Goal: Transaction & Acquisition: Download file/media

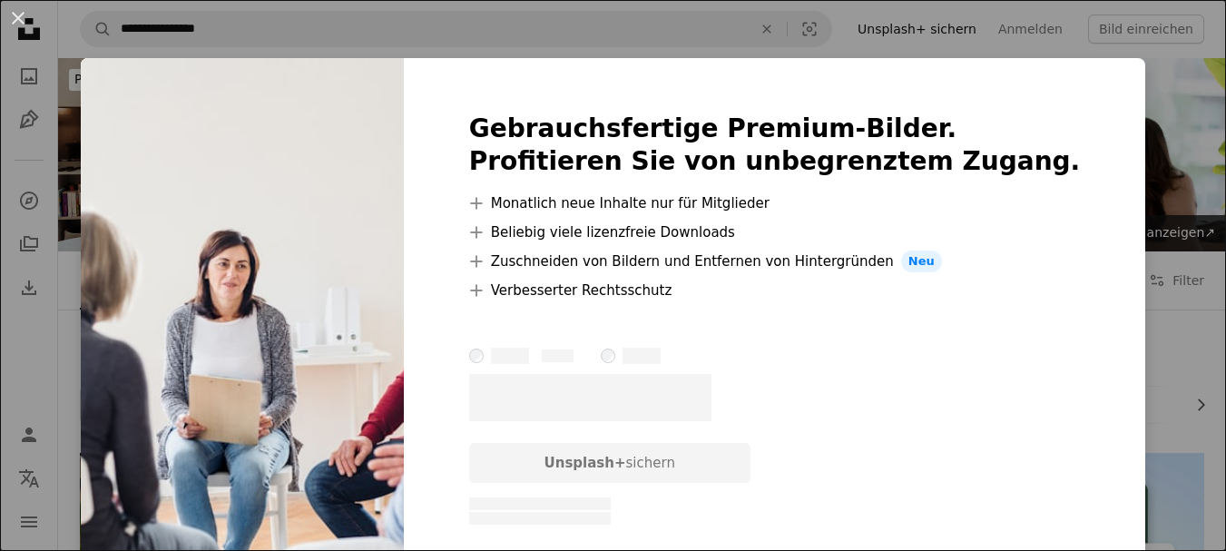
scroll to position [1867, 0]
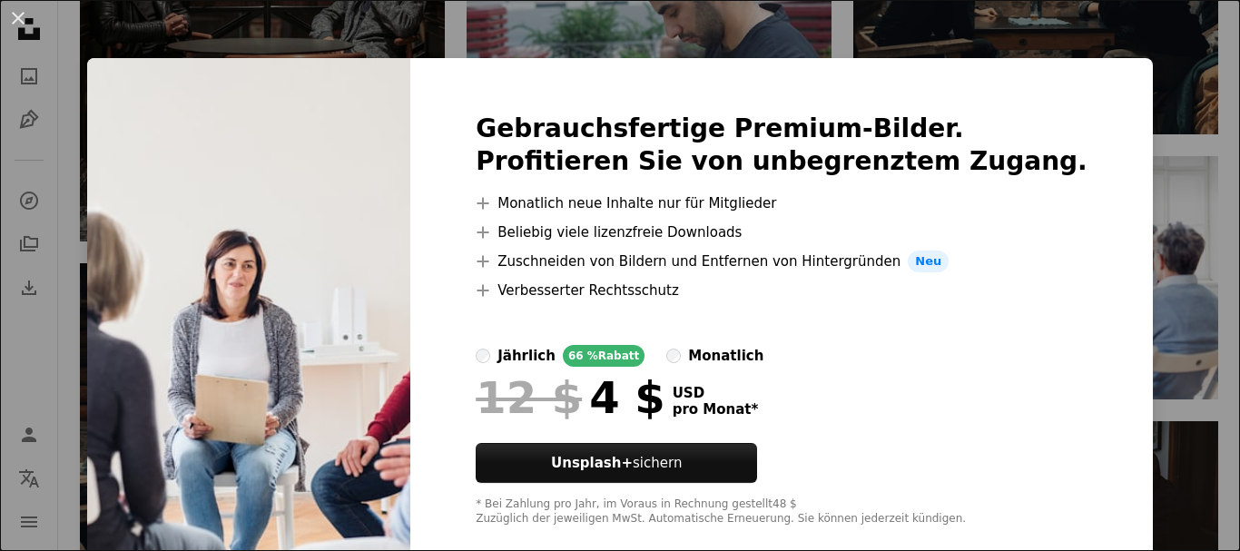
click at [1132, 210] on div "An X shape Gebrauchsfertige Premium-Bilder. Profitieren Sie von unbegrenztem Zu…" at bounding box center [620, 275] width 1240 height 551
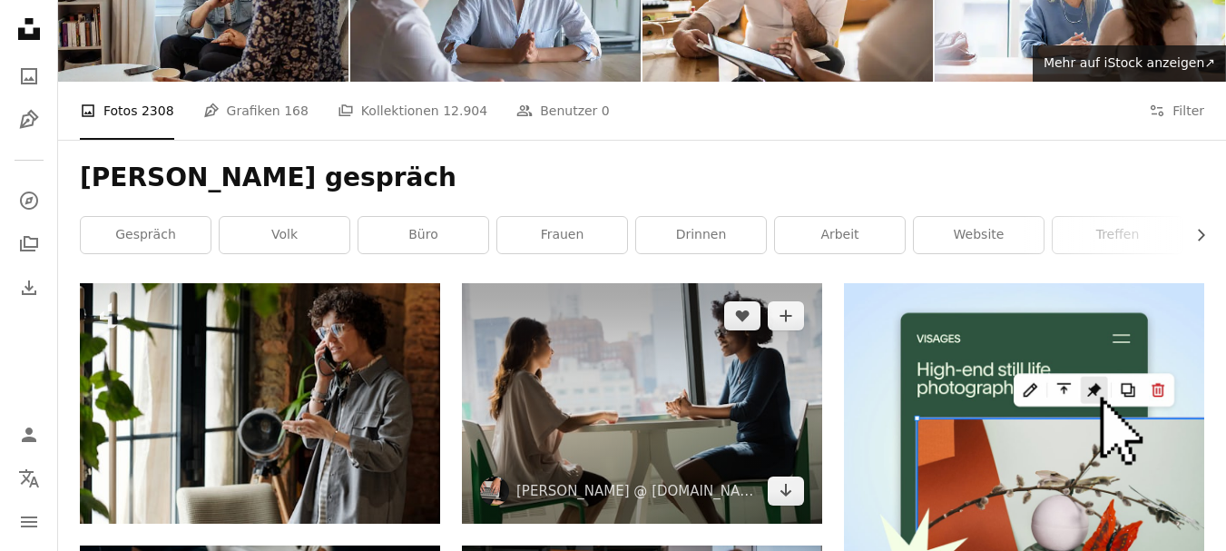
scroll to position [363, 0]
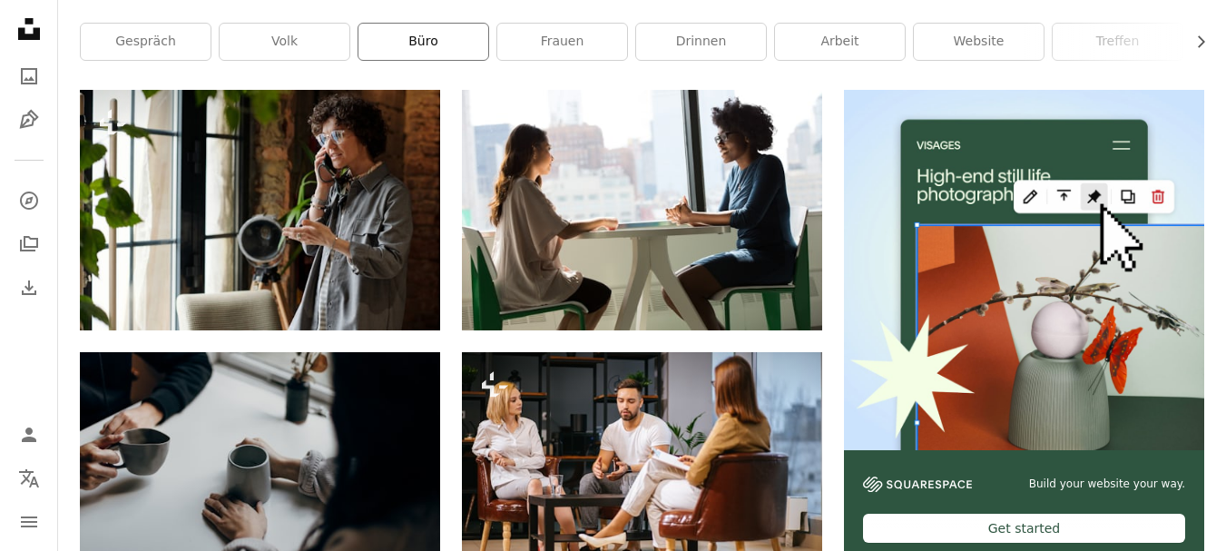
click at [399, 38] on link "Büro" at bounding box center [424, 42] width 130 height 36
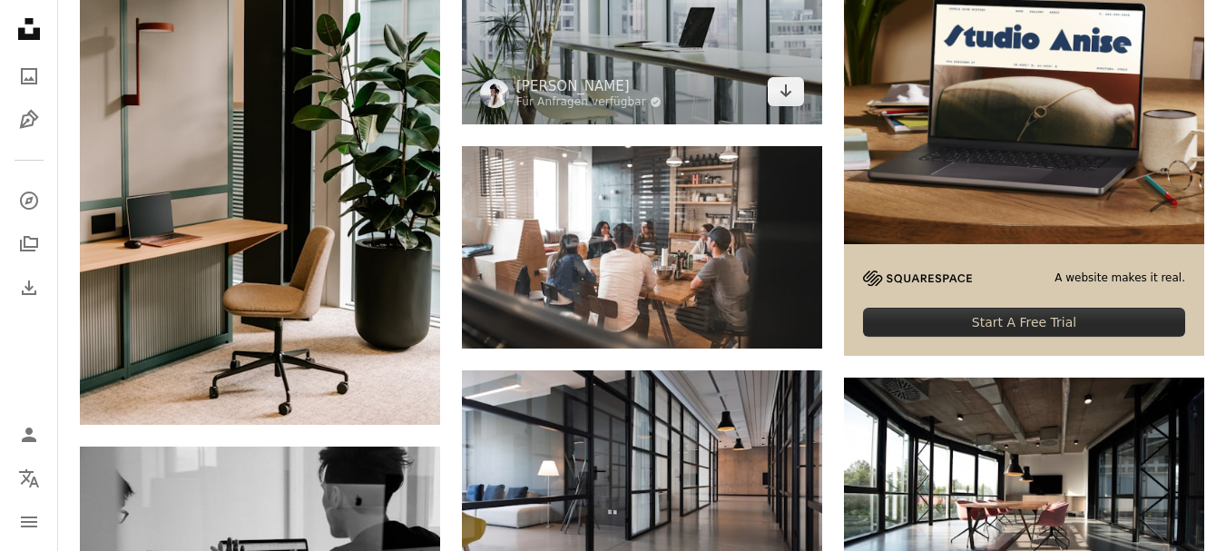
scroll to position [91, 0]
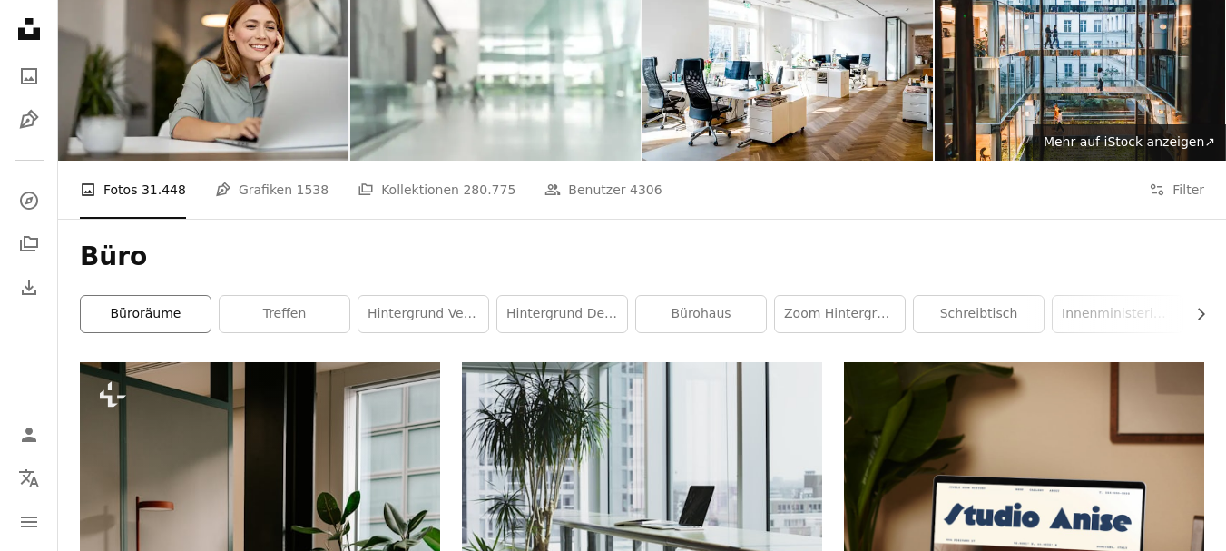
click at [160, 315] on link "Büroräume" at bounding box center [146, 314] width 130 height 36
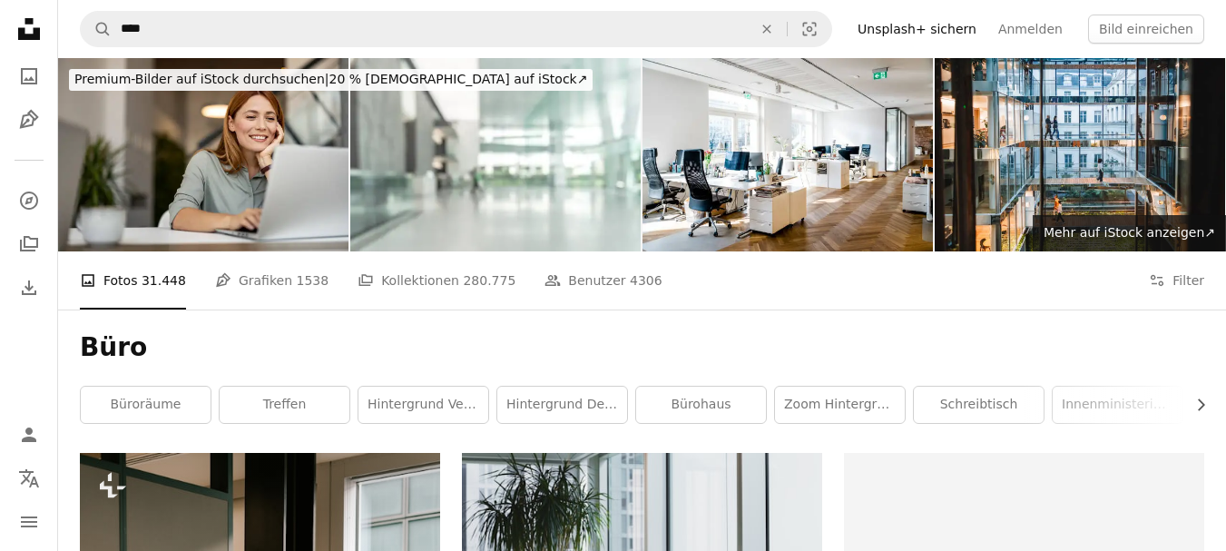
scroll to position [91, 0]
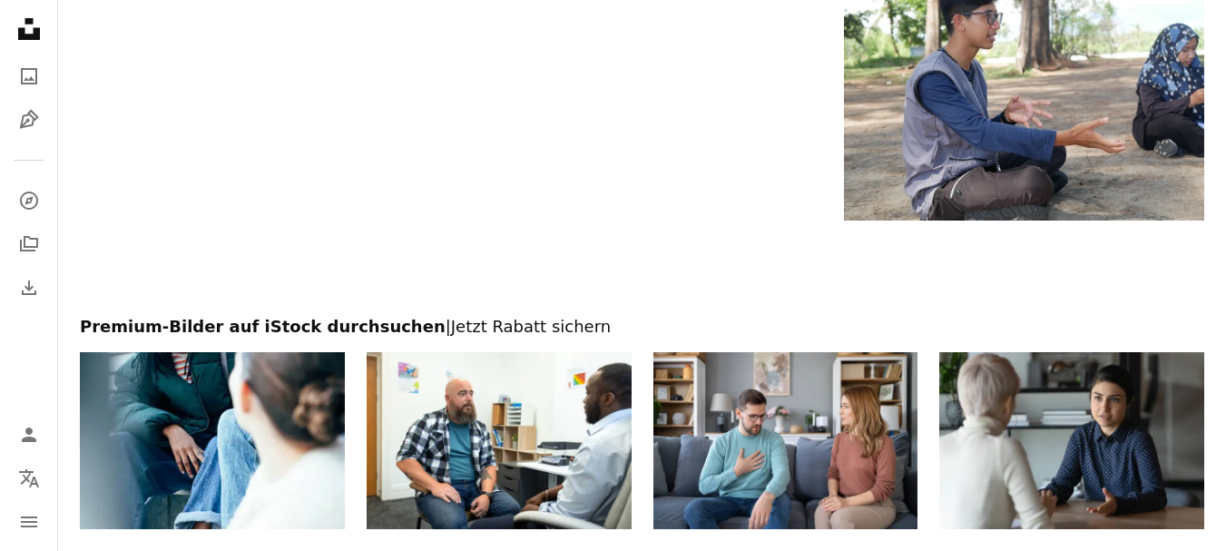
scroll to position [3177, 0]
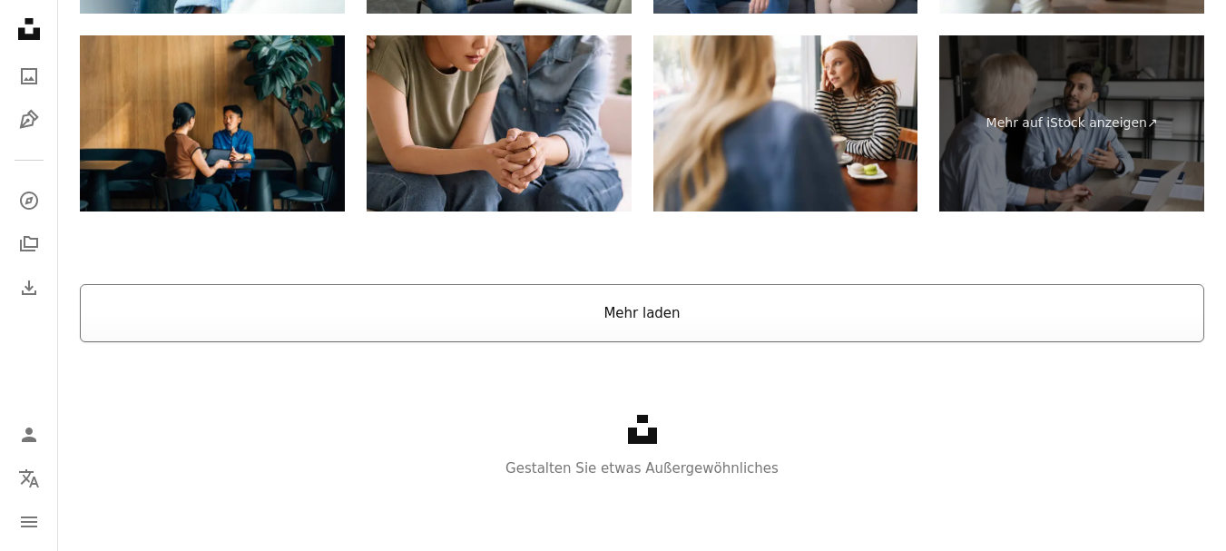
click at [614, 320] on button "Mehr laden" at bounding box center [642, 313] width 1125 height 58
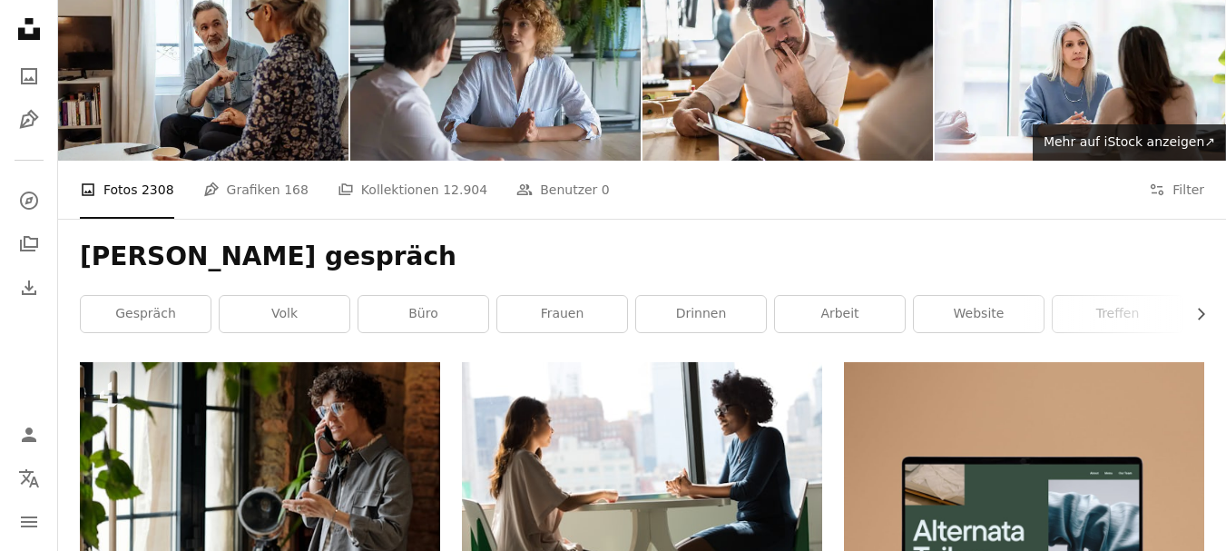
scroll to position [0, 0]
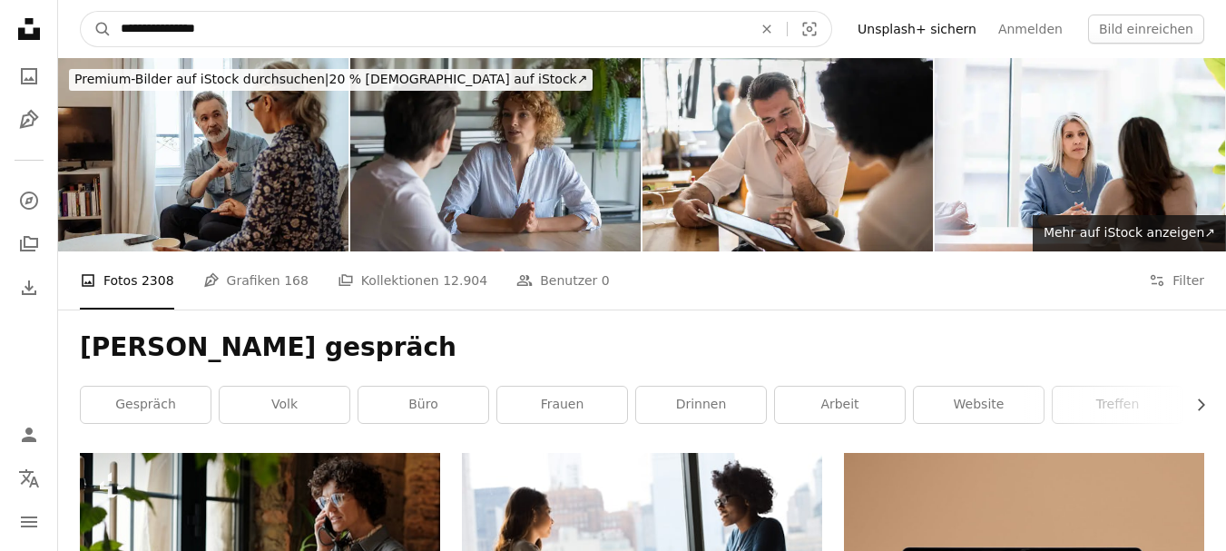
click at [267, 28] on input "**********" at bounding box center [429, 29] width 635 height 34
type input "**********"
click at [81, 12] on button "A magnifying glass" at bounding box center [96, 29] width 31 height 34
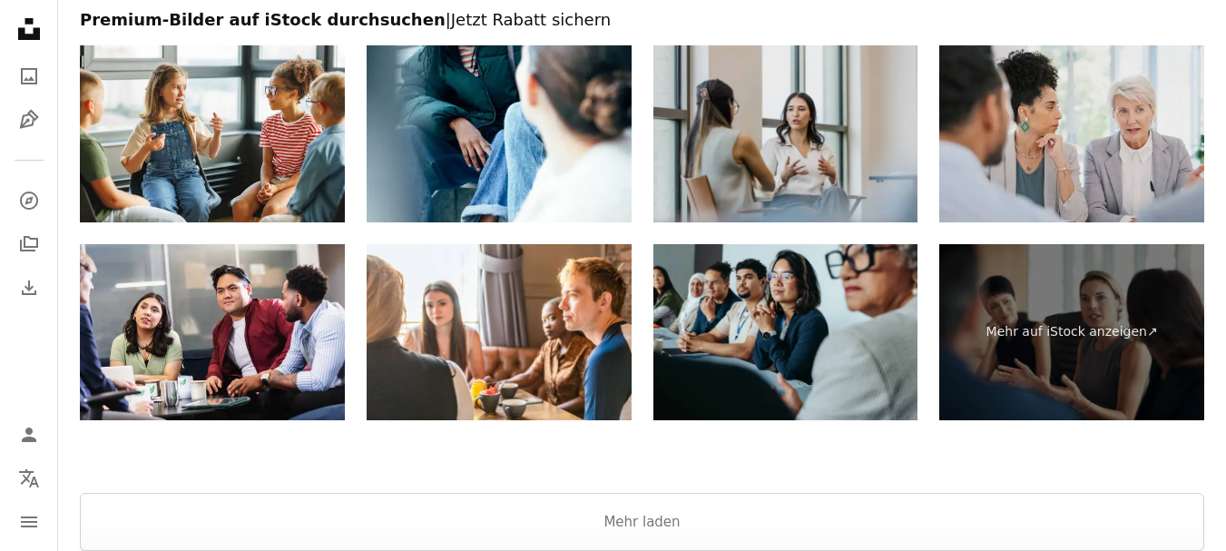
scroll to position [3177, 0]
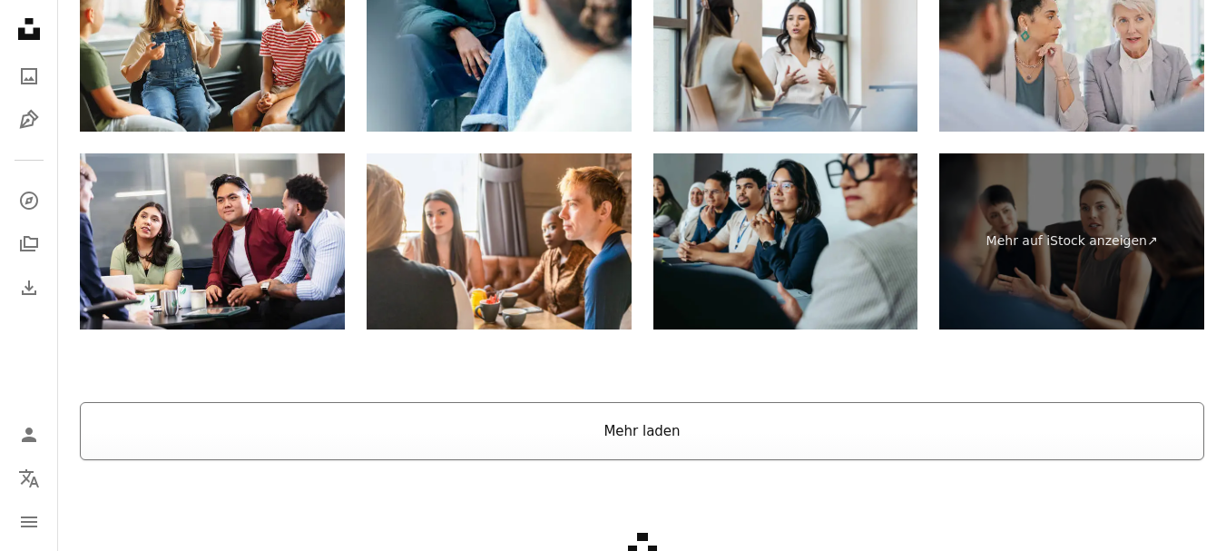
click at [765, 430] on button "Mehr laden" at bounding box center [642, 431] width 1125 height 58
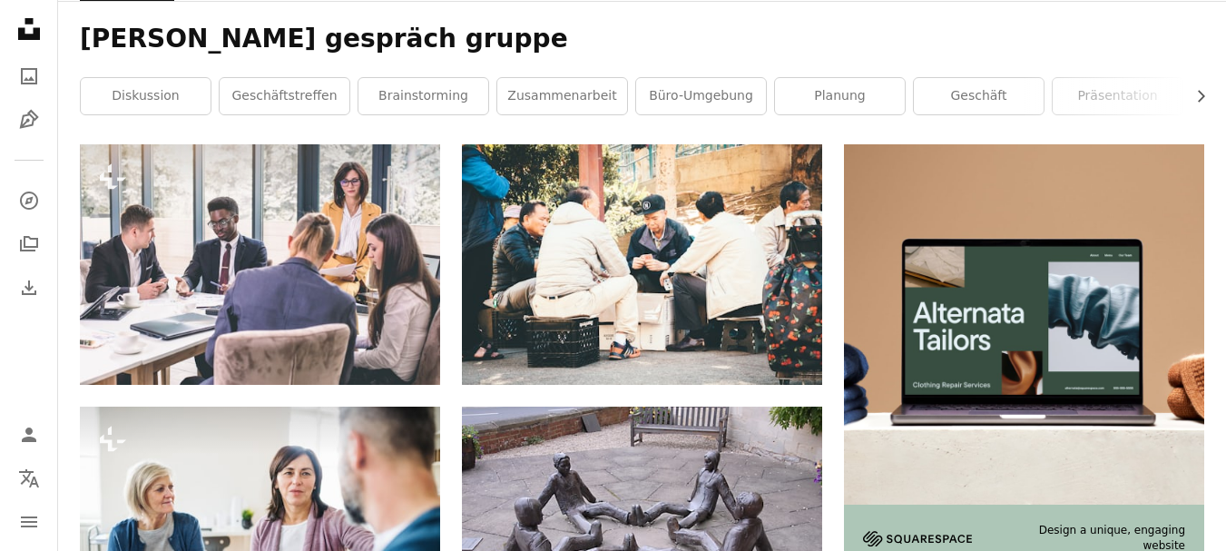
scroll to position [0, 0]
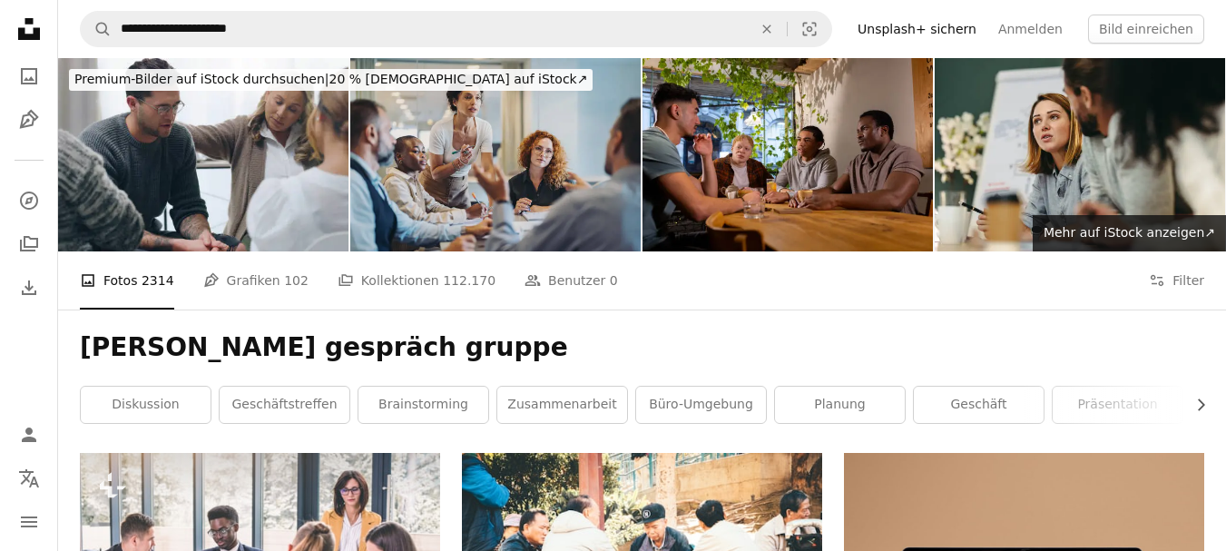
click at [500, 209] on img at bounding box center [495, 154] width 290 height 193
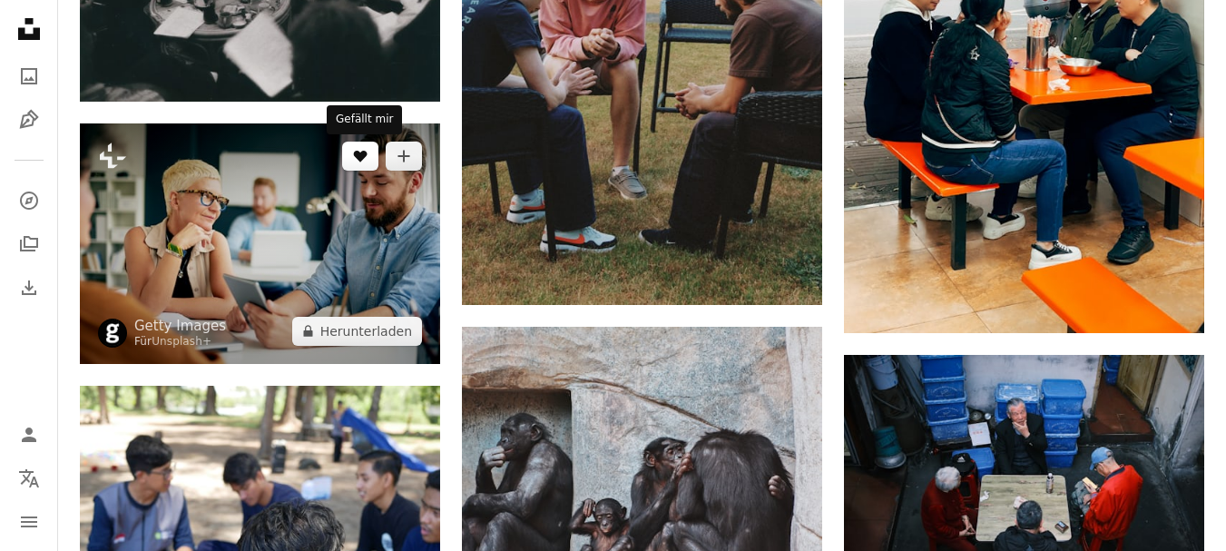
scroll to position [1180, 0]
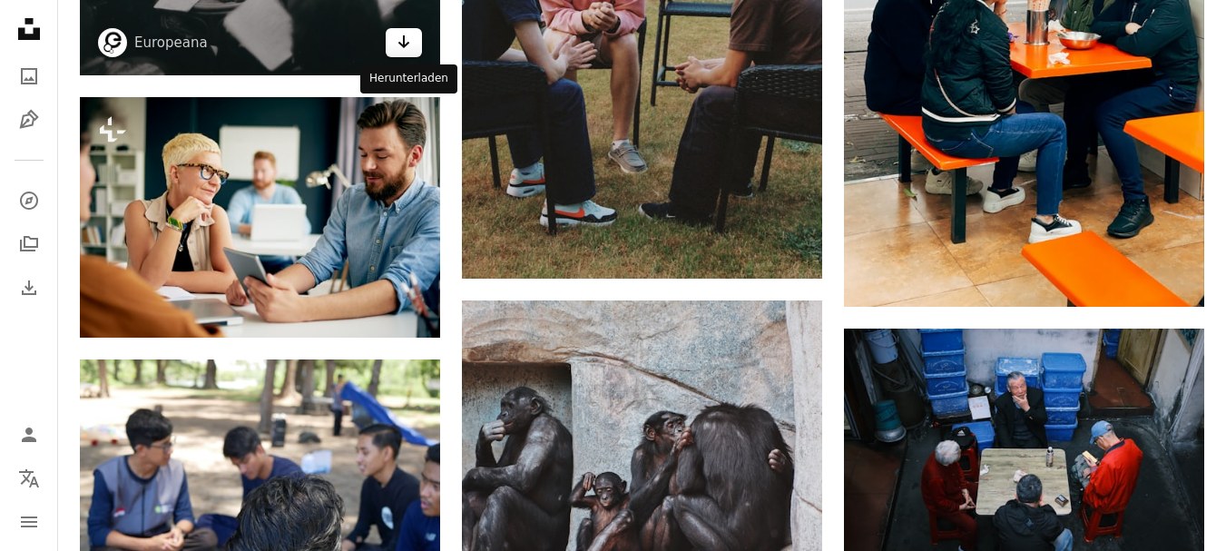
click at [411, 51] on link "Arrow pointing down" at bounding box center [404, 42] width 36 height 29
